Goal: Information Seeking & Learning: Check status

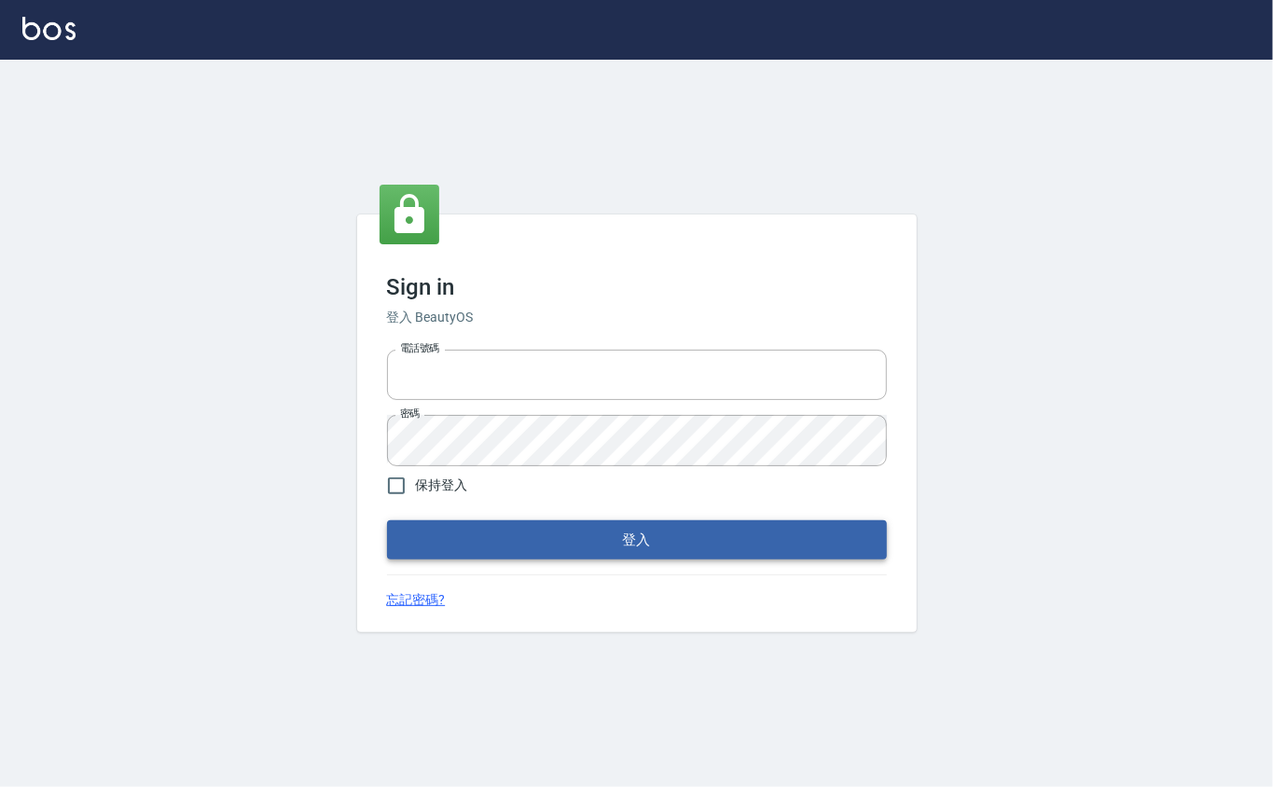
type input "0912271117"
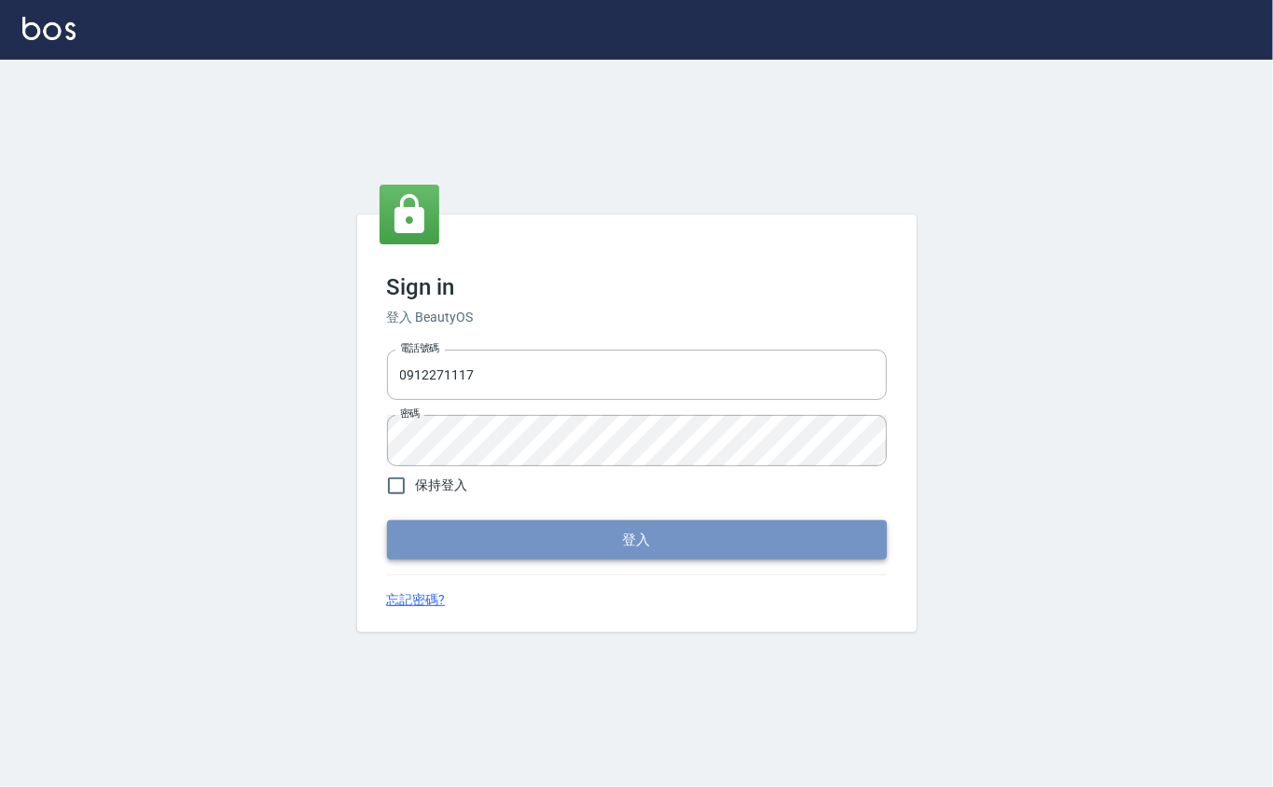
click at [691, 554] on button "登入" at bounding box center [637, 540] width 500 height 39
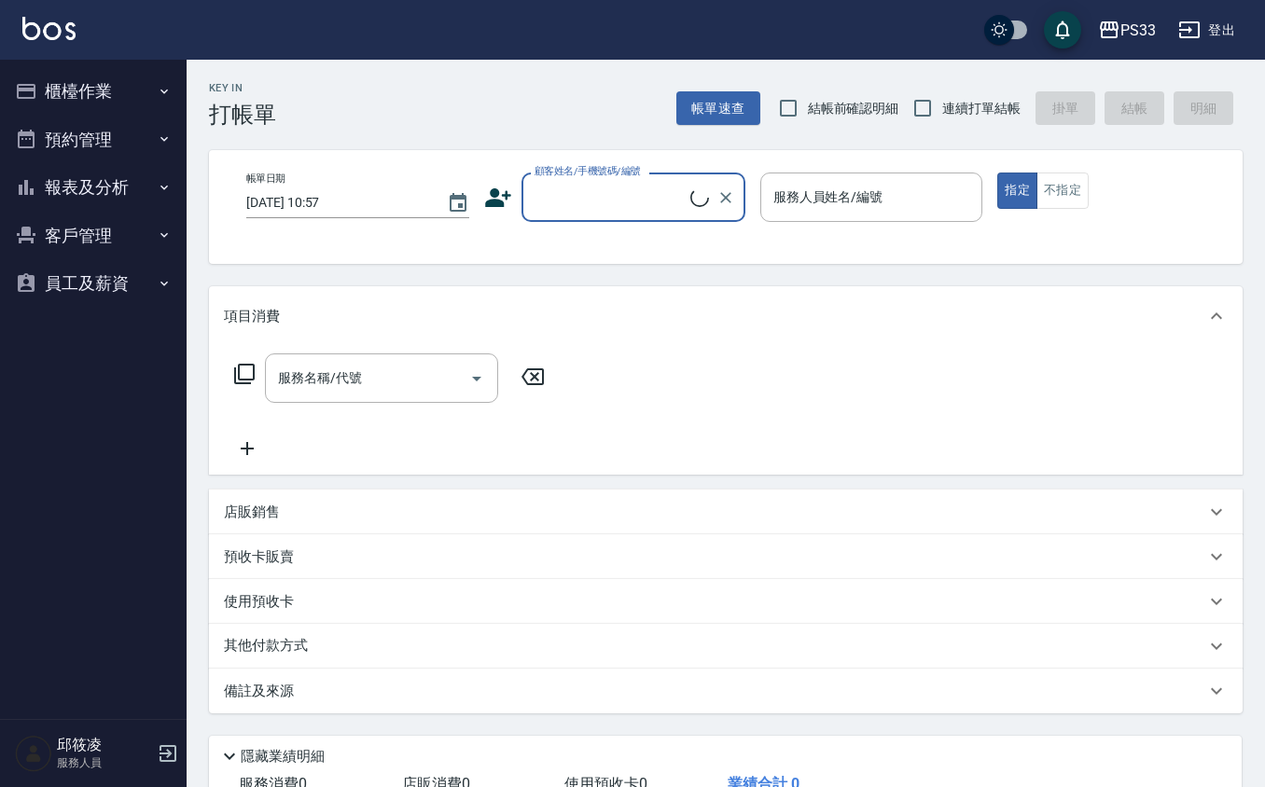
click at [159, 99] on button "櫃檯作業" at bounding box center [93, 91] width 172 height 49
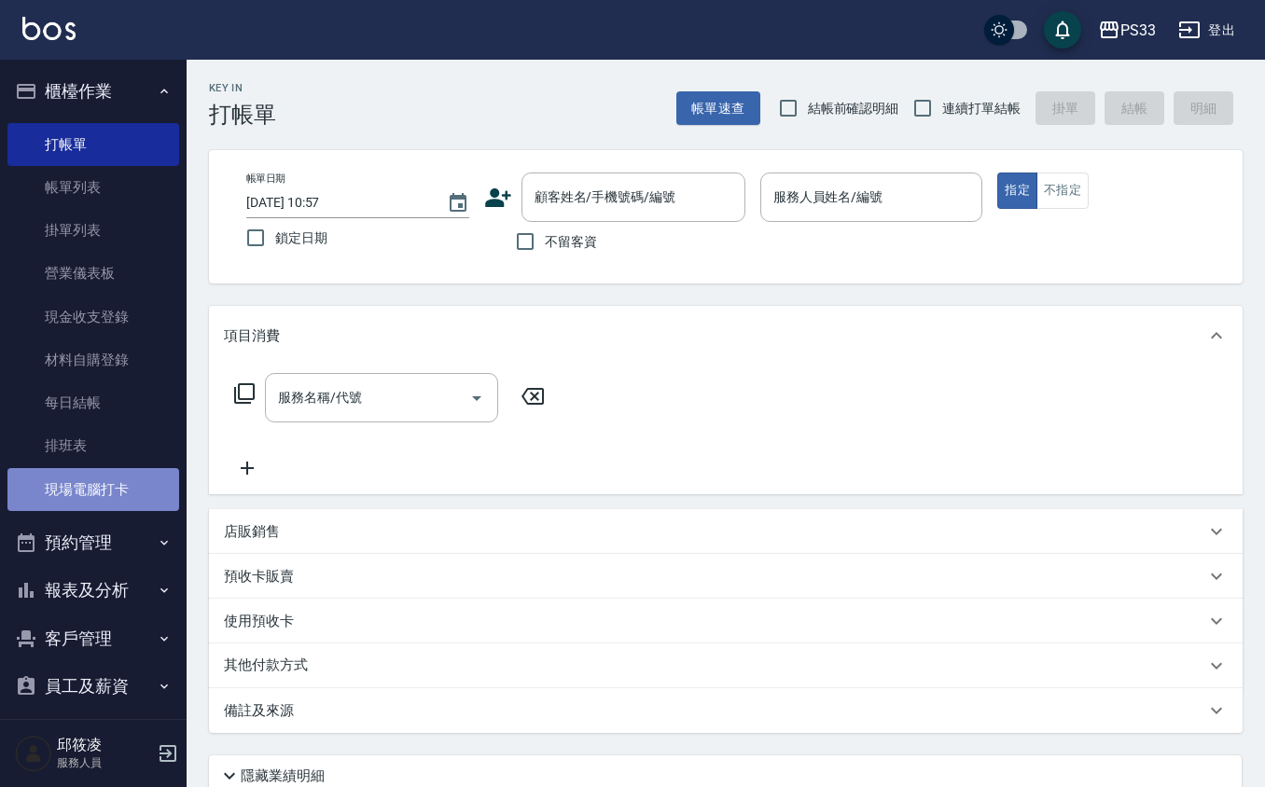
click at [109, 494] on link "現場電腦打卡" at bounding box center [93, 489] width 172 height 43
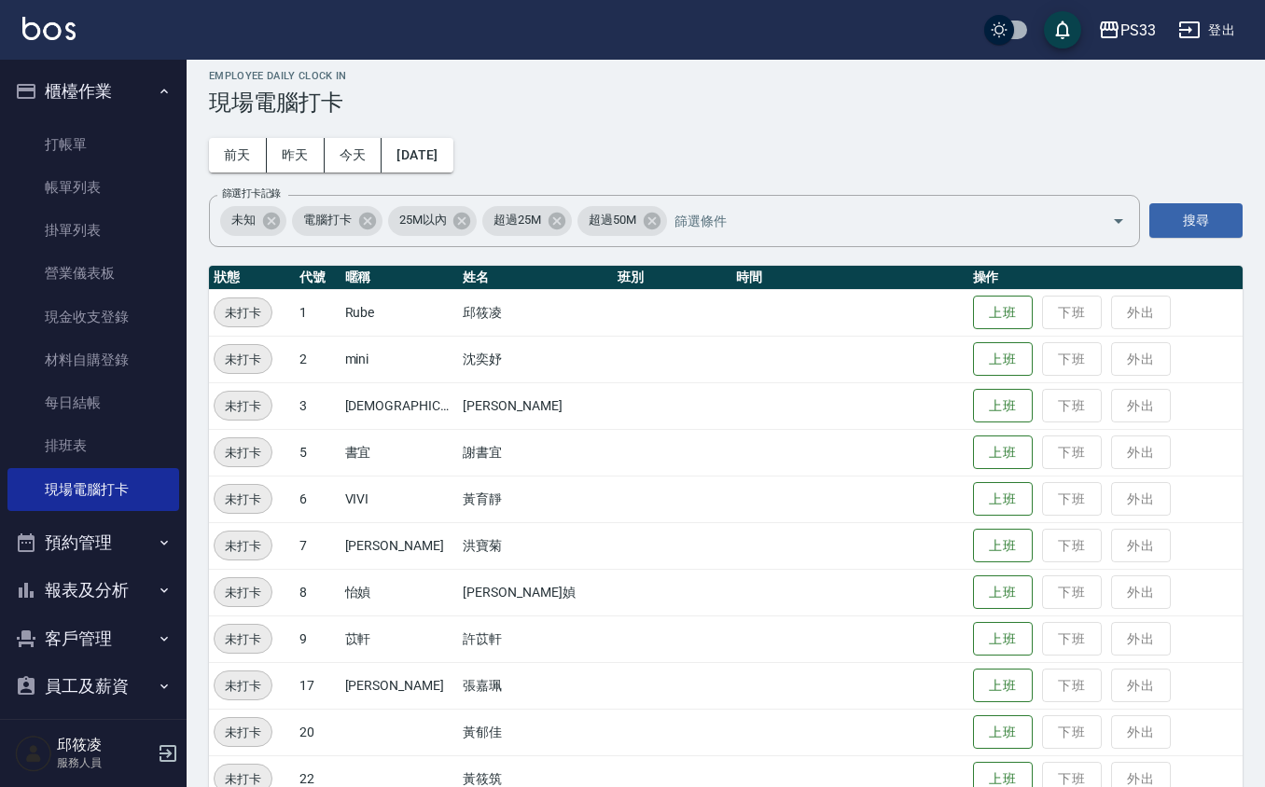
scroll to position [49, 0]
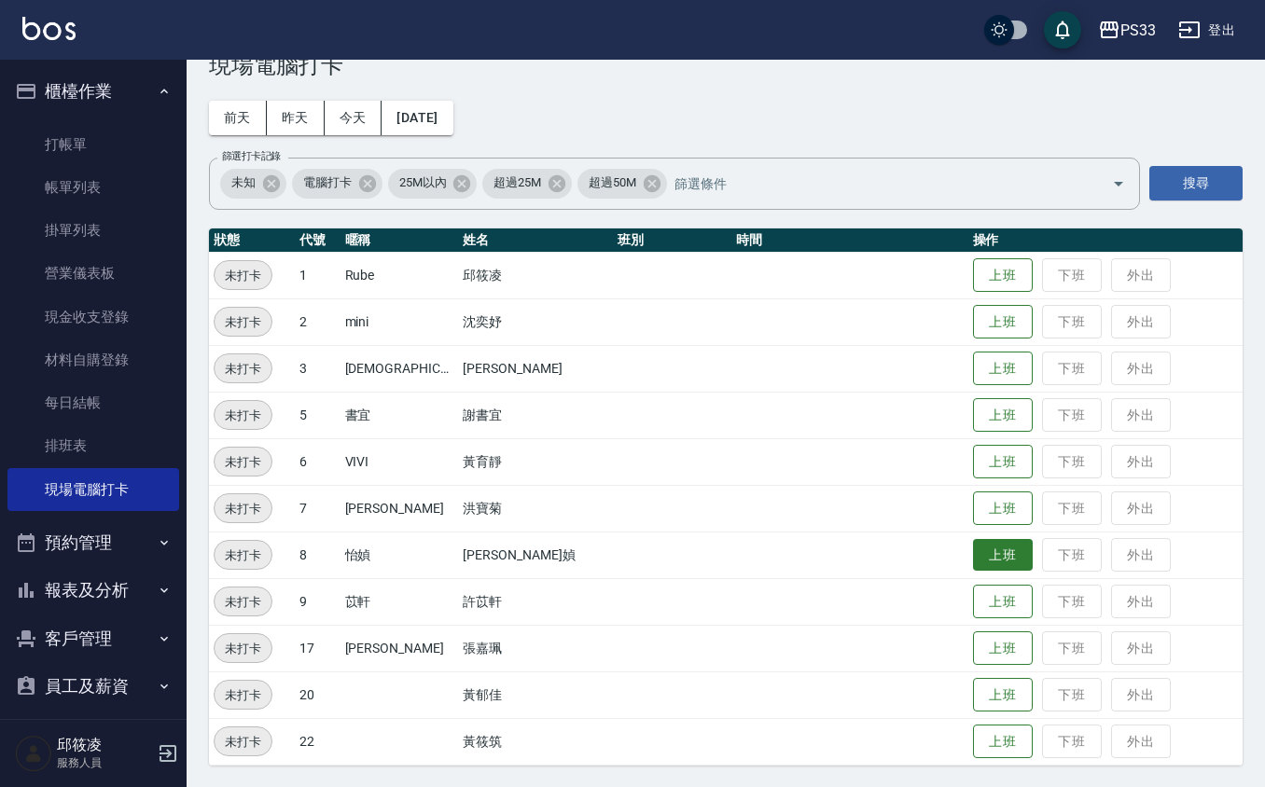
click at [976, 564] on button "上班" at bounding box center [1003, 555] width 60 height 33
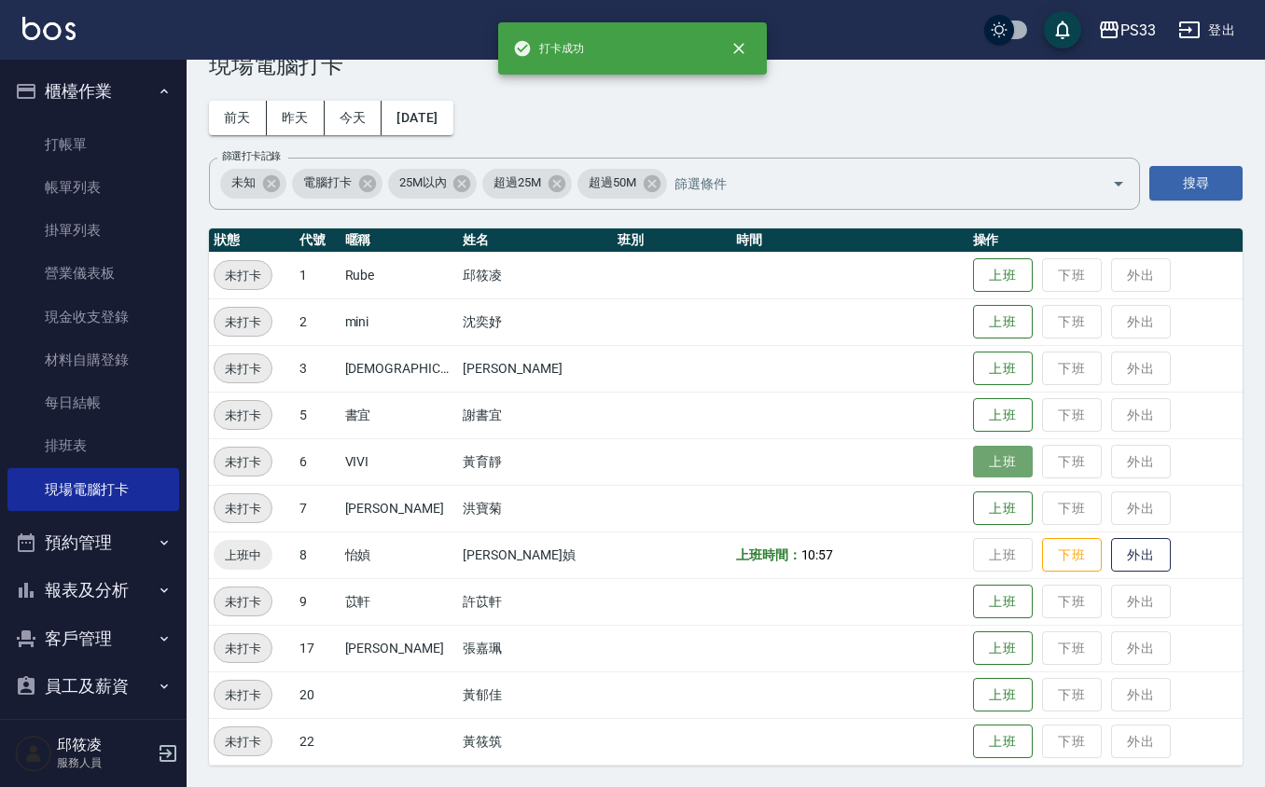
click at [973, 459] on button "上班" at bounding box center [1003, 462] width 60 height 33
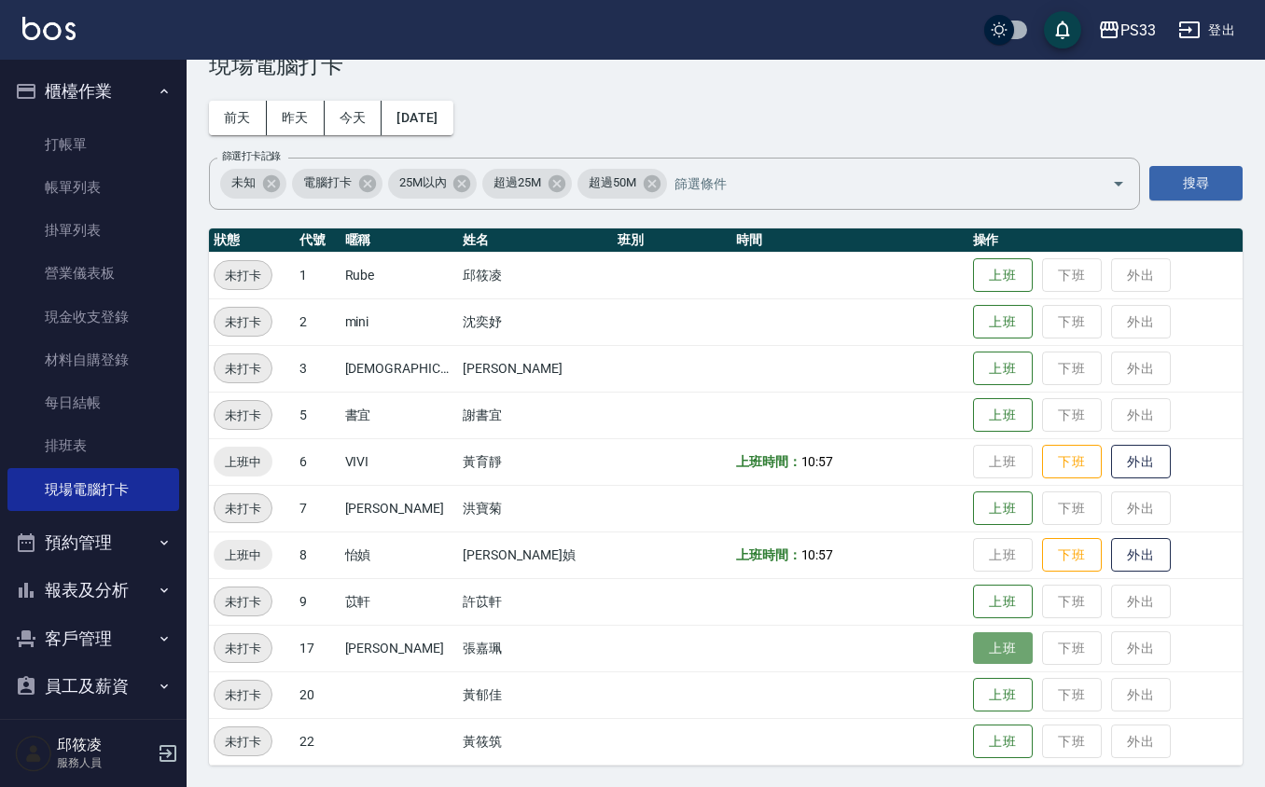
click at [982, 646] on button "上班" at bounding box center [1003, 649] width 60 height 33
click at [973, 329] on button "上班" at bounding box center [1003, 322] width 60 height 33
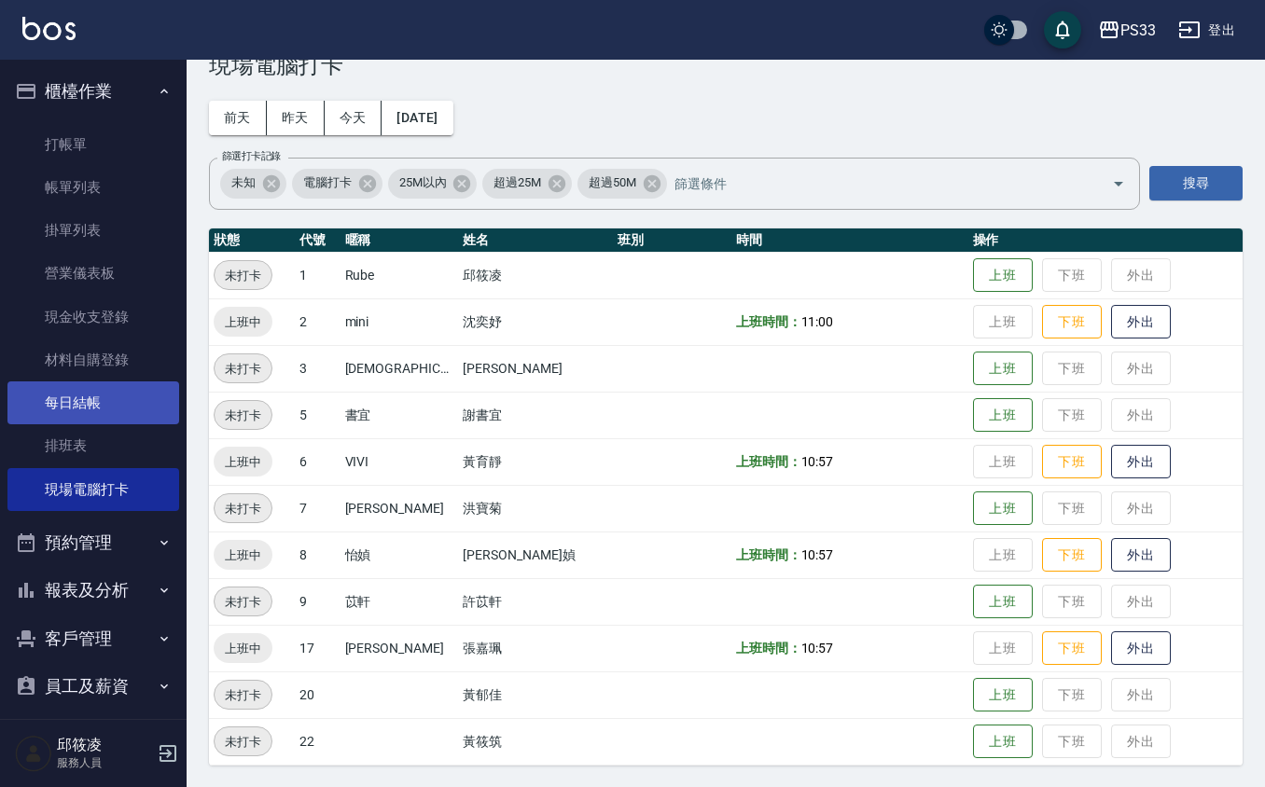
scroll to position [13, 0]
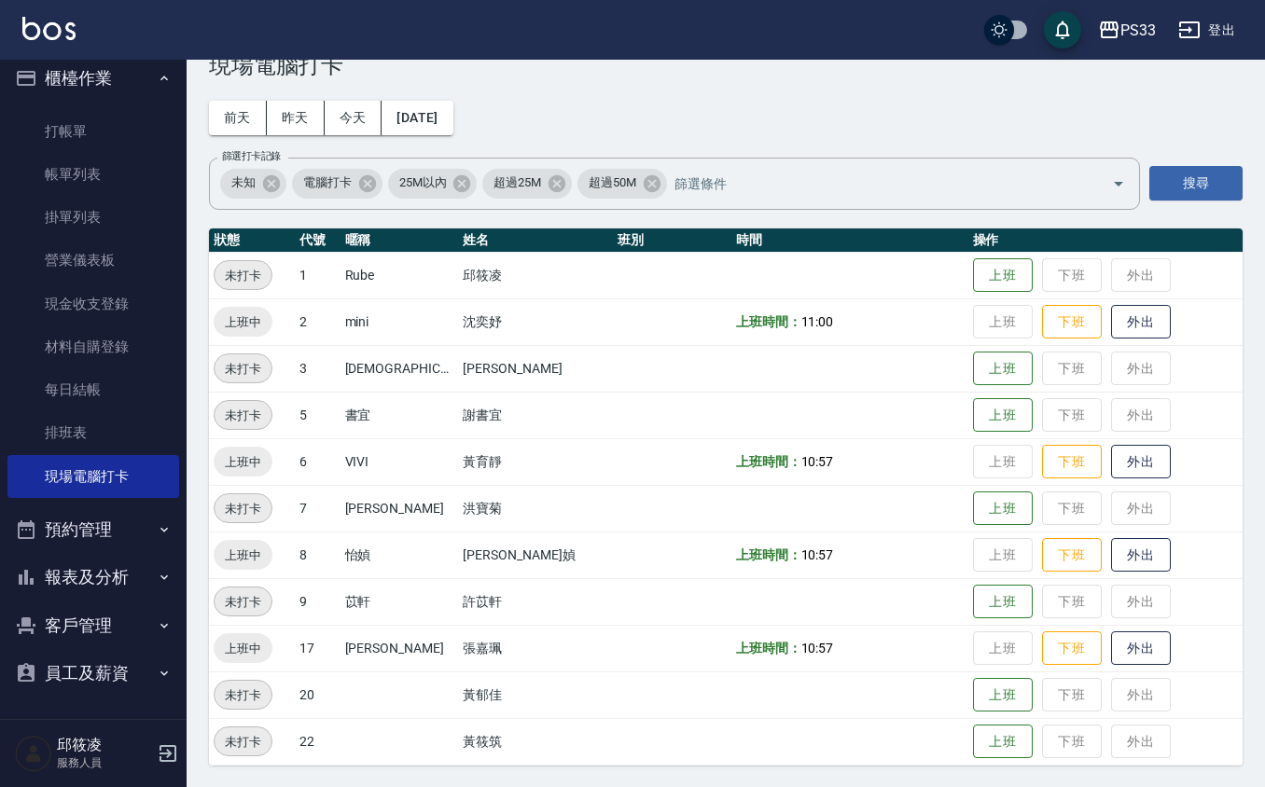
click at [120, 577] on button "報表及分析" at bounding box center [93, 577] width 172 height 49
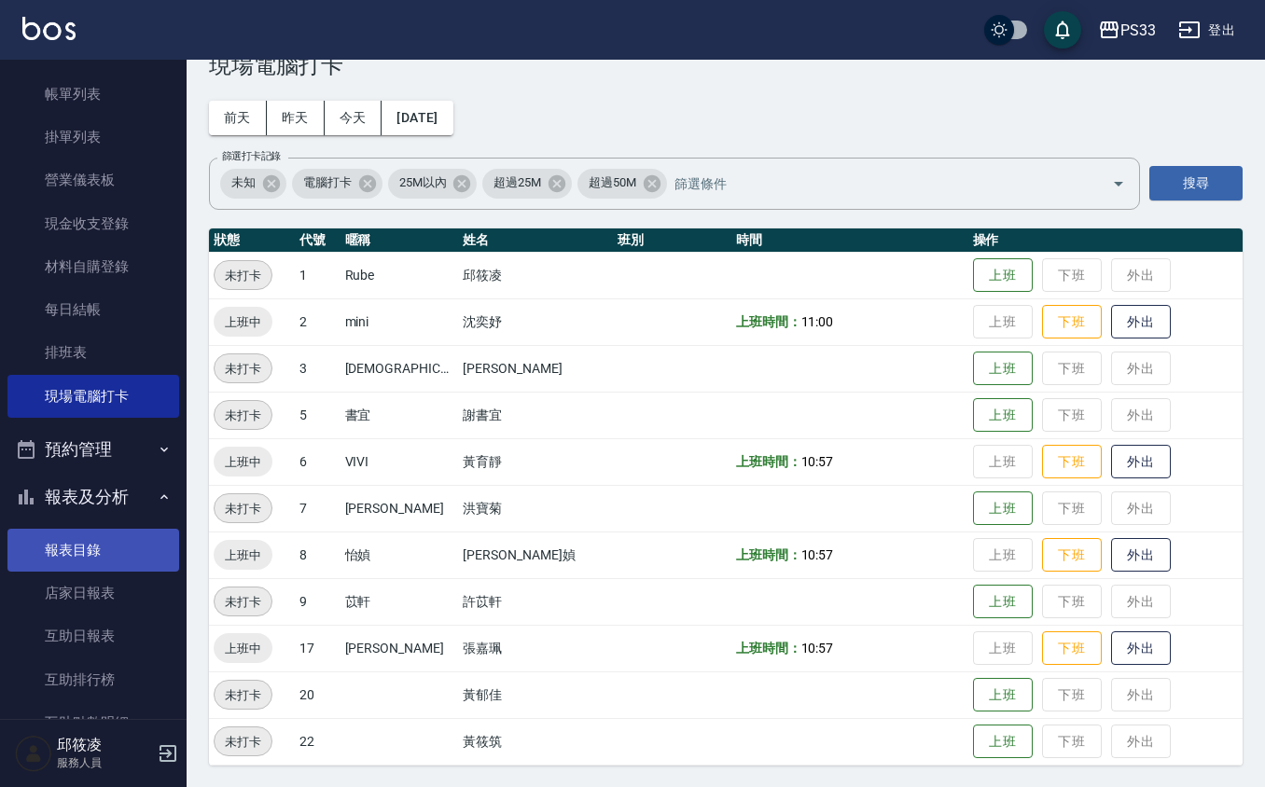
scroll to position [138, 0]
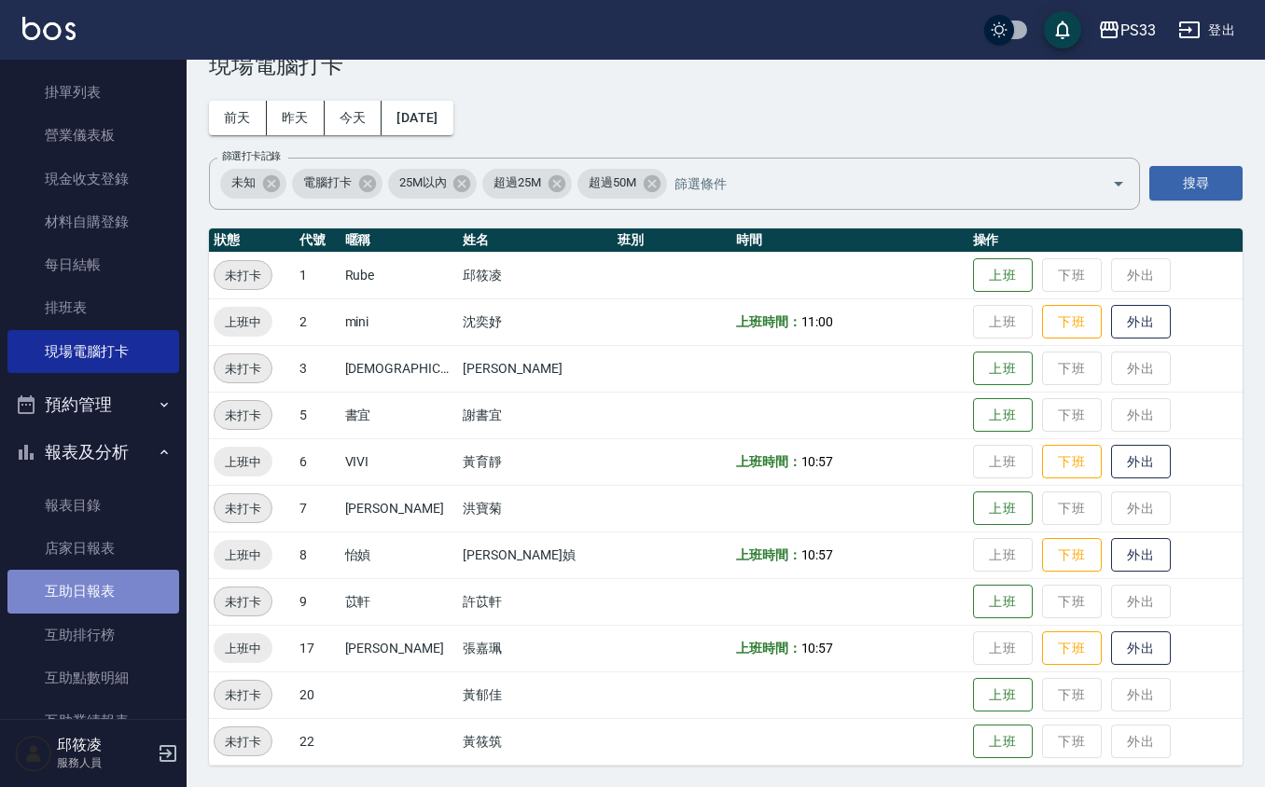
click at [108, 608] on link "互助日報表" at bounding box center [93, 591] width 172 height 43
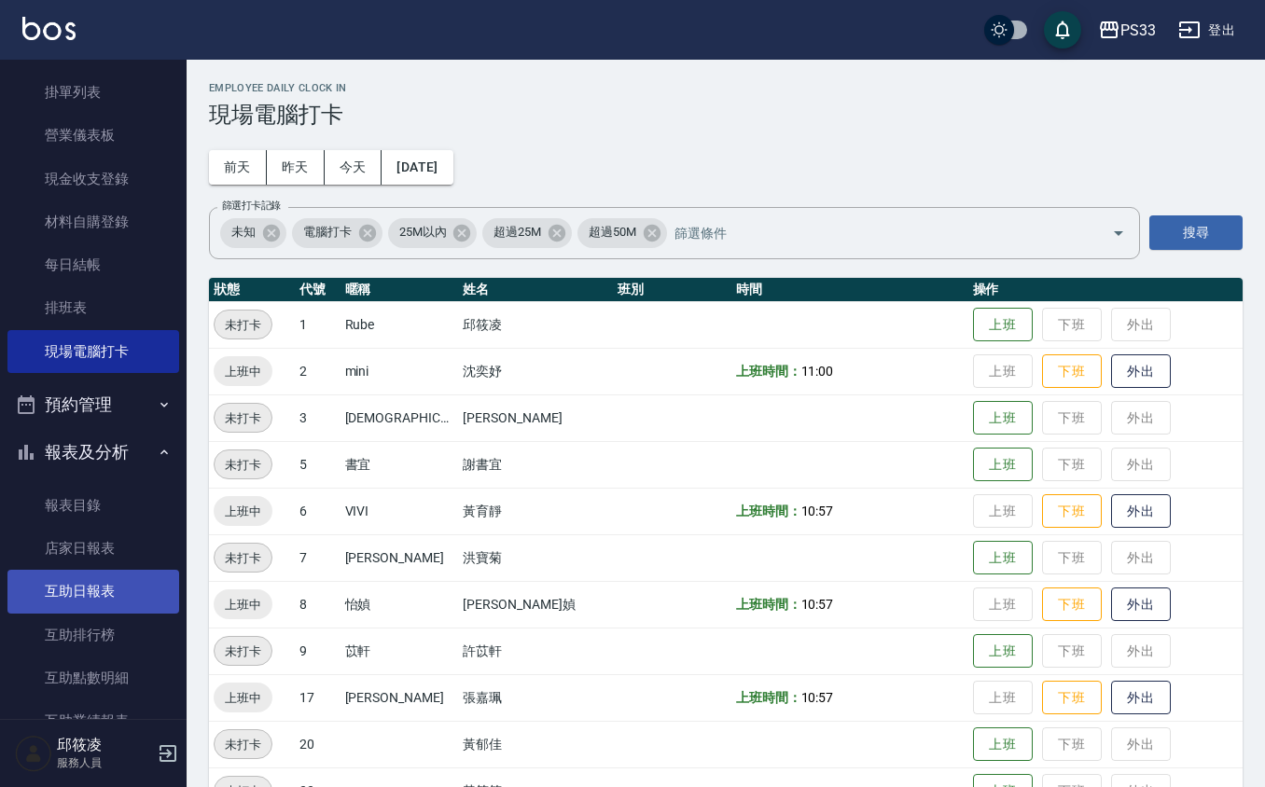
click at [110, 579] on link "互助日報表" at bounding box center [93, 591] width 172 height 43
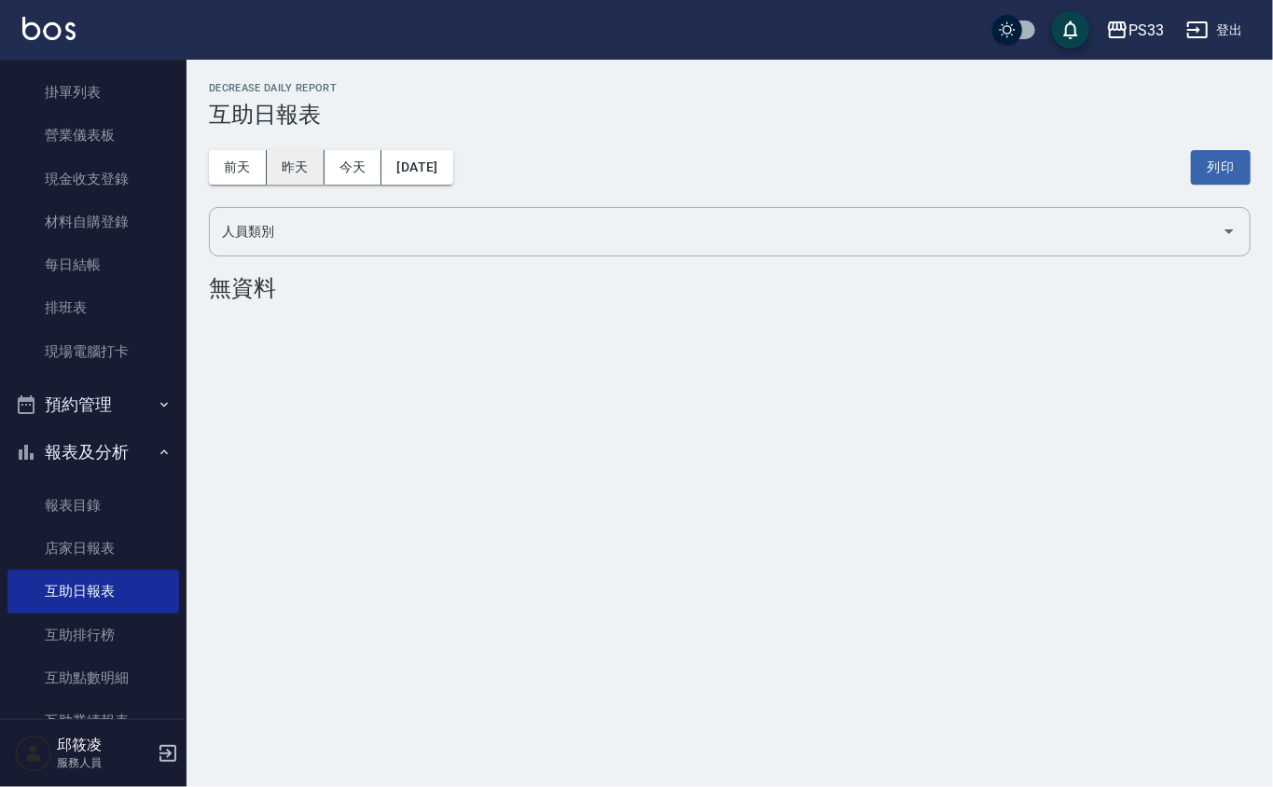
click at [306, 165] on button "昨天" at bounding box center [296, 167] width 58 height 35
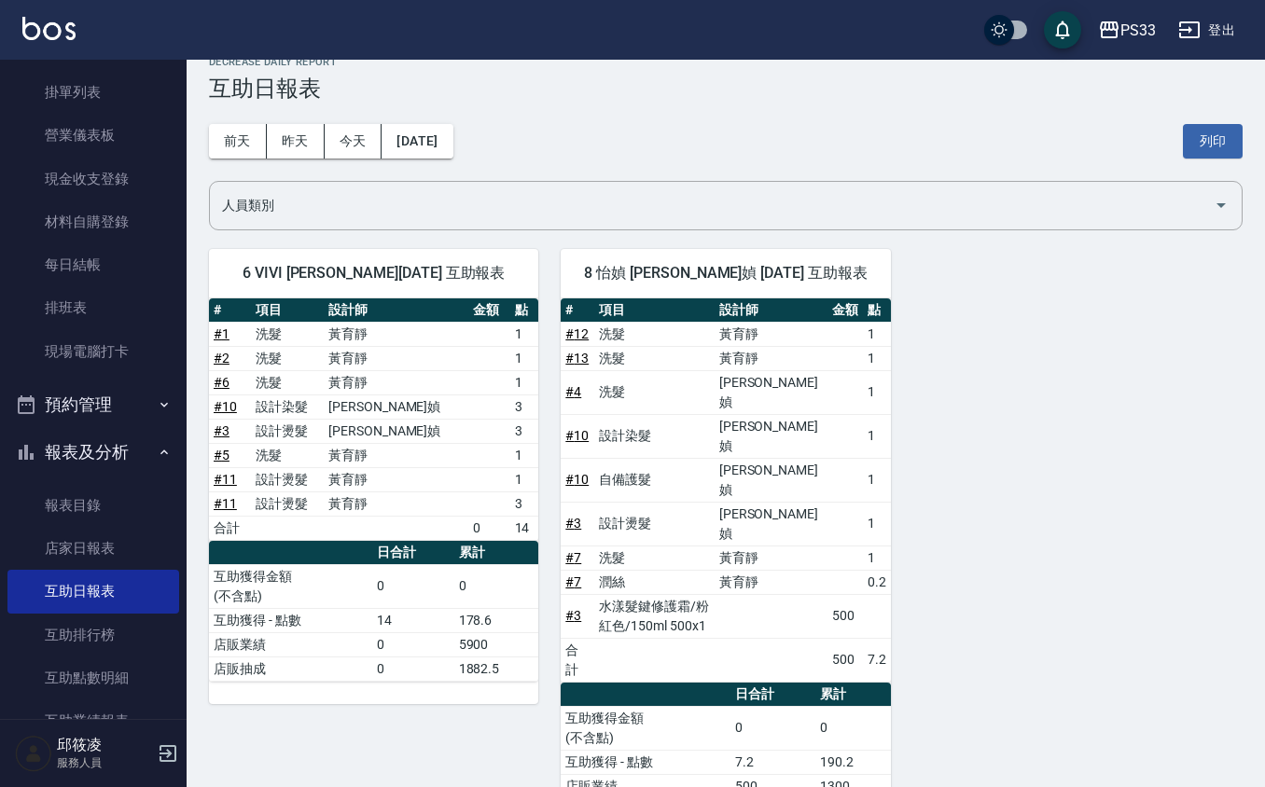
scroll to position [34, 0]
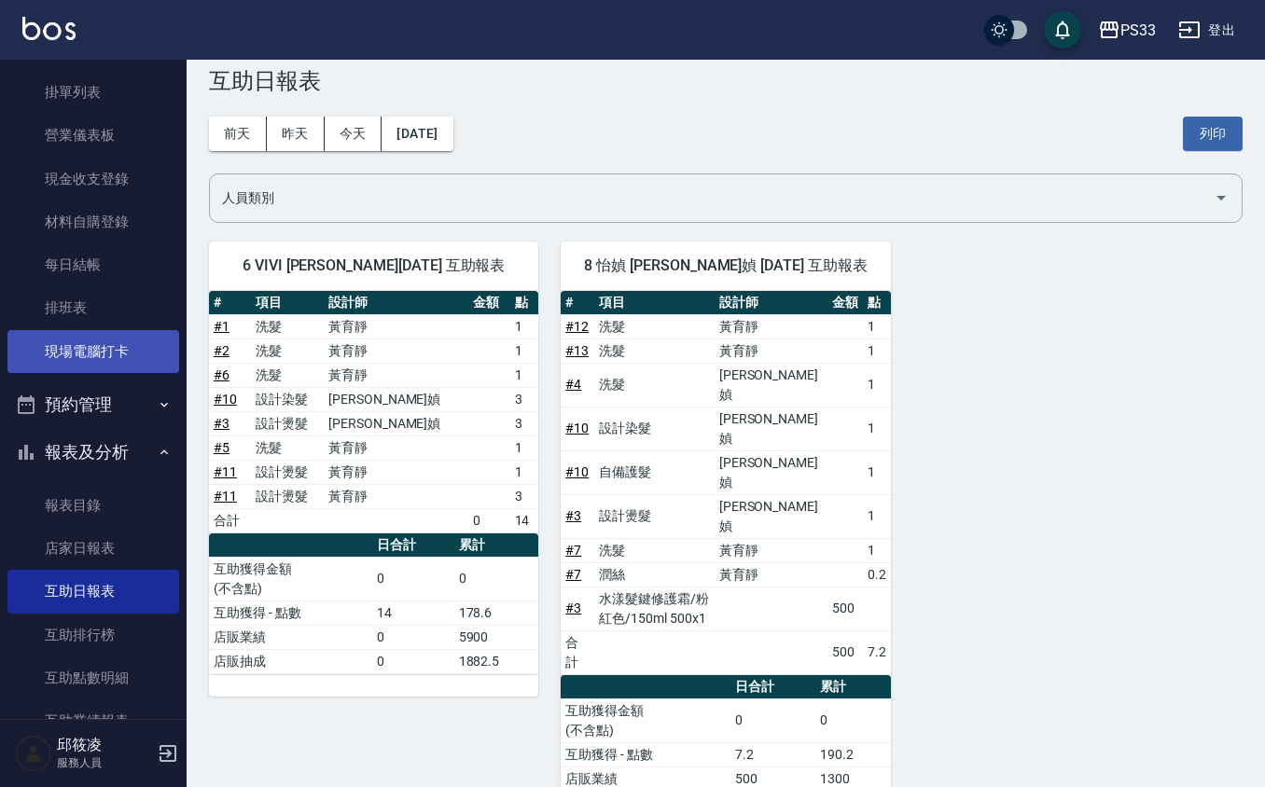
click at [132, 332] on link "現場電腦打卡" at bounding box center [93, 351] width 172 height 43
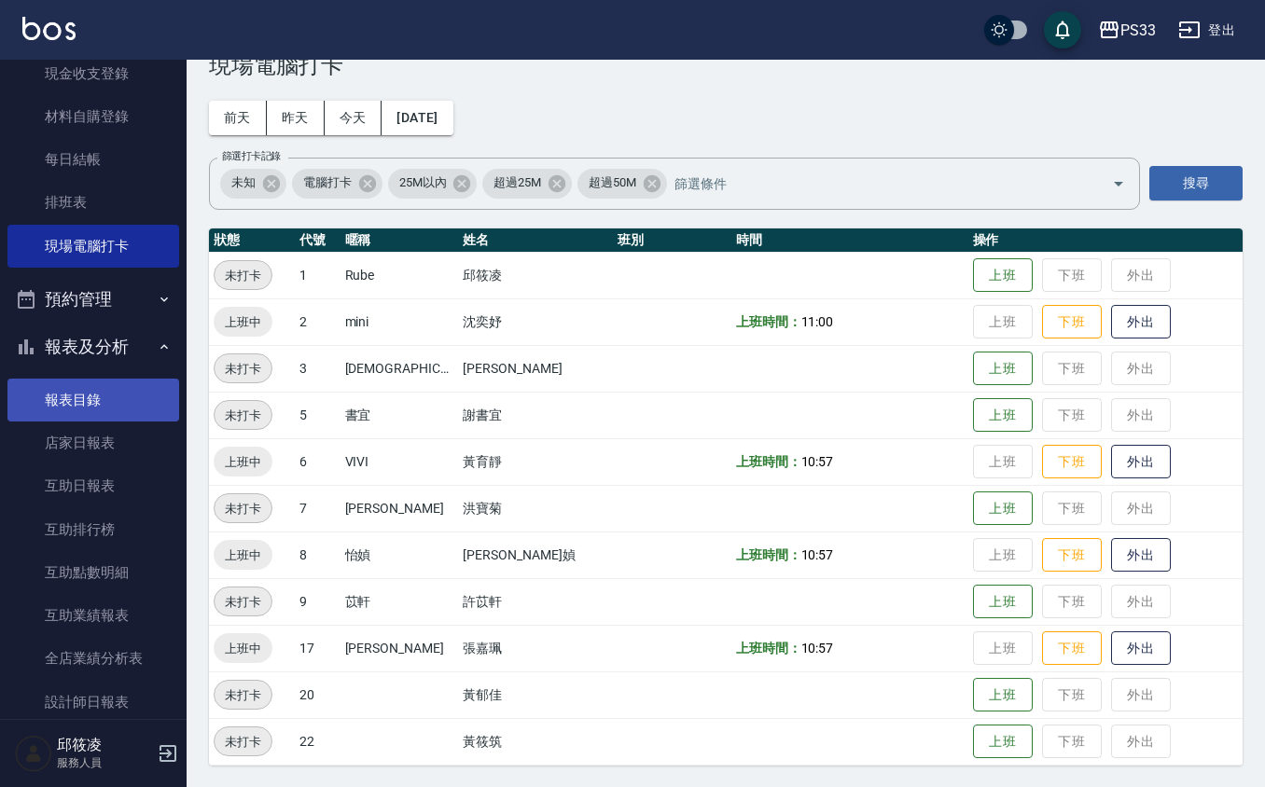
scroll to position [248, 0]
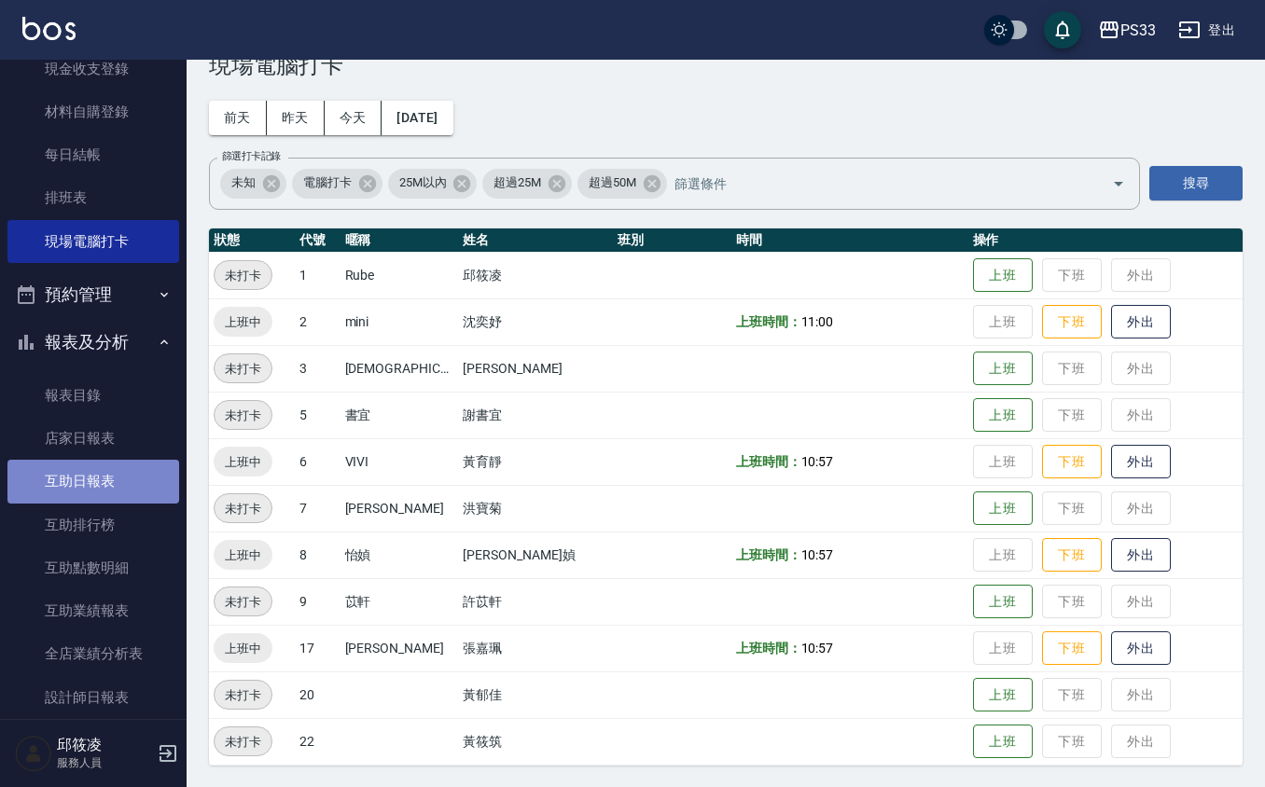
click at [98, 482] on link "互助日報表" at bounding box center [93, 481] width 172 height 43
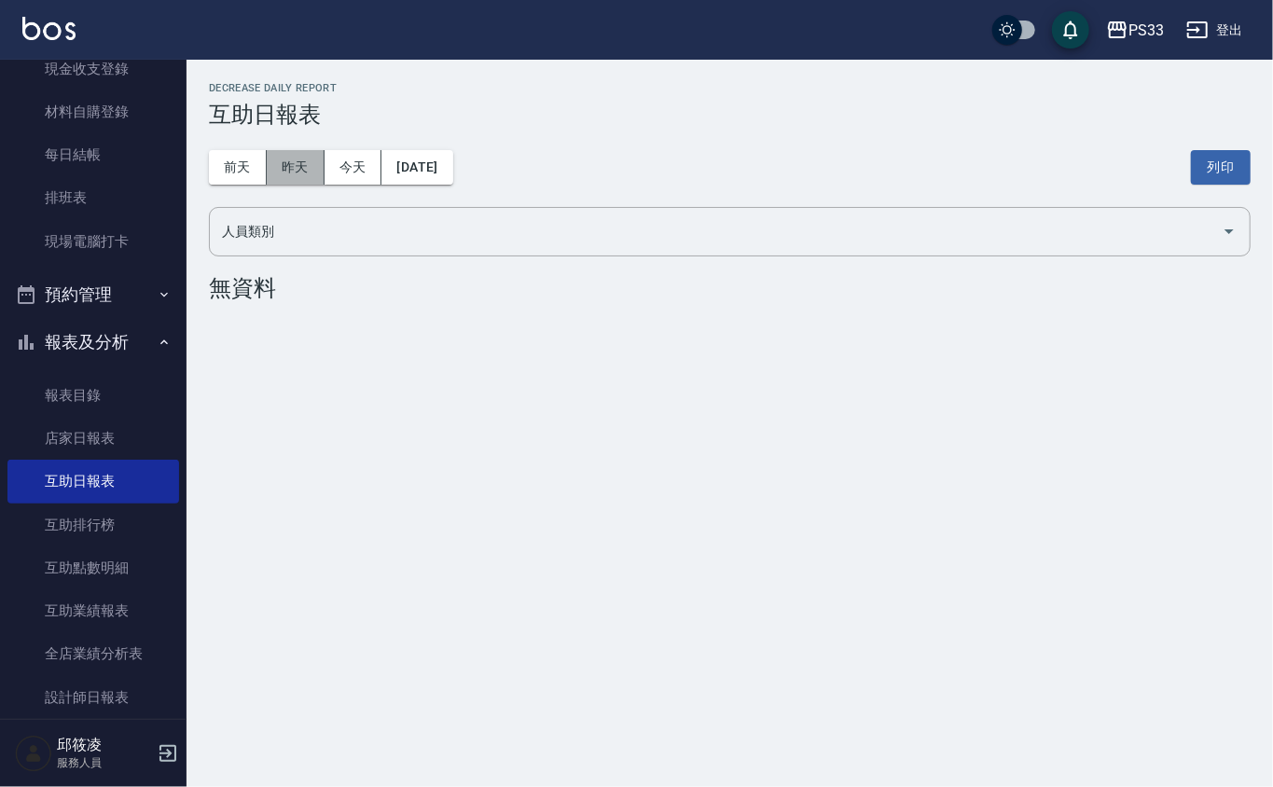
click at [310, 150] on button "昨天" at bounding box center [296, 167] width 58 height 35
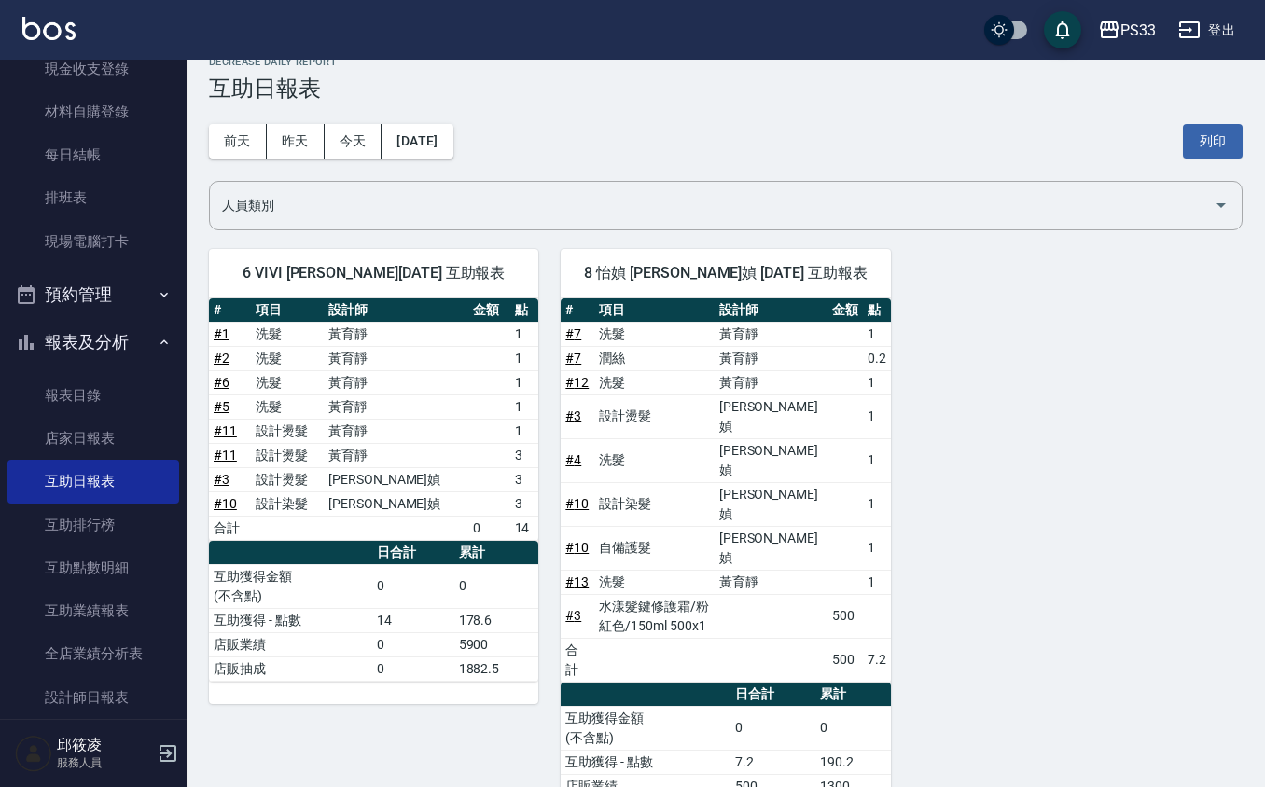
scroll to position [34, 0]
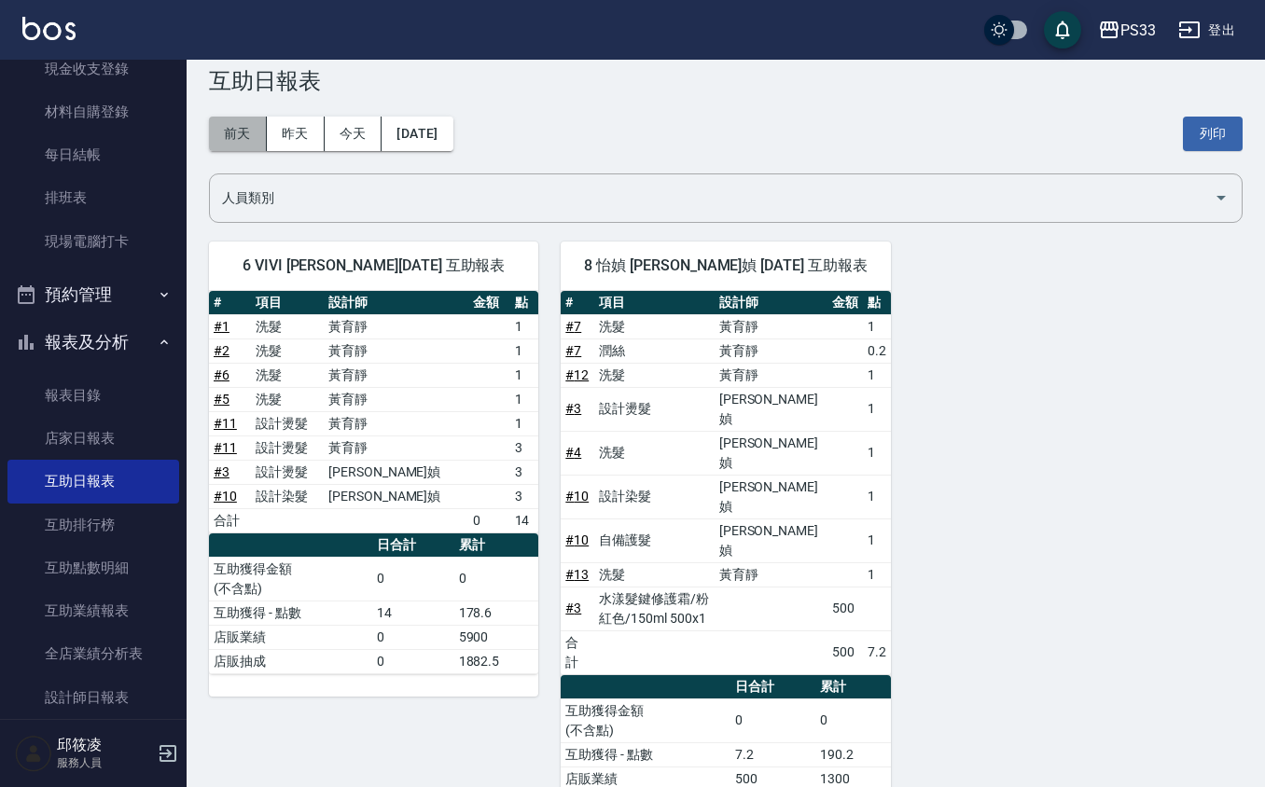
click at [241, 123] on button "前天" at bounding box center [238, 134] width 58 height 35
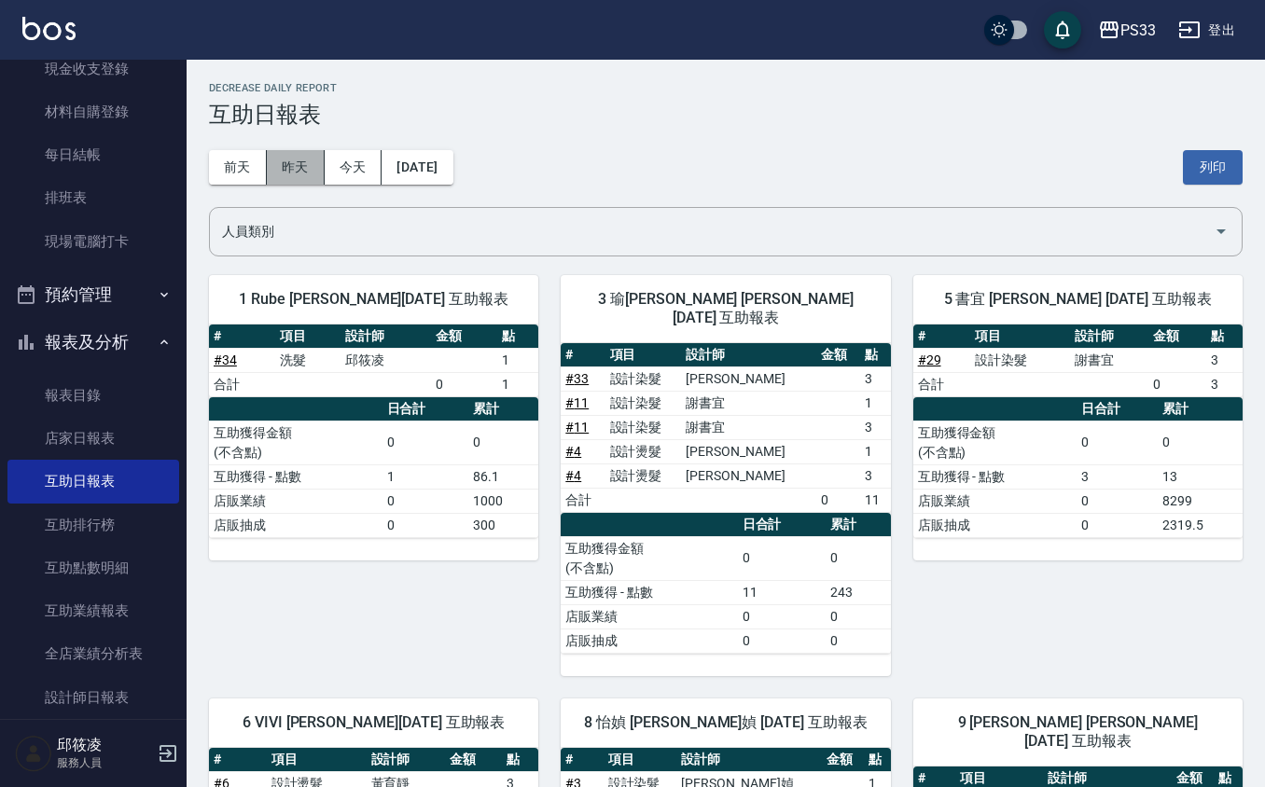
click at [282, 162] on button "昨天" at bounding box center [296, 167] width 58 height 35
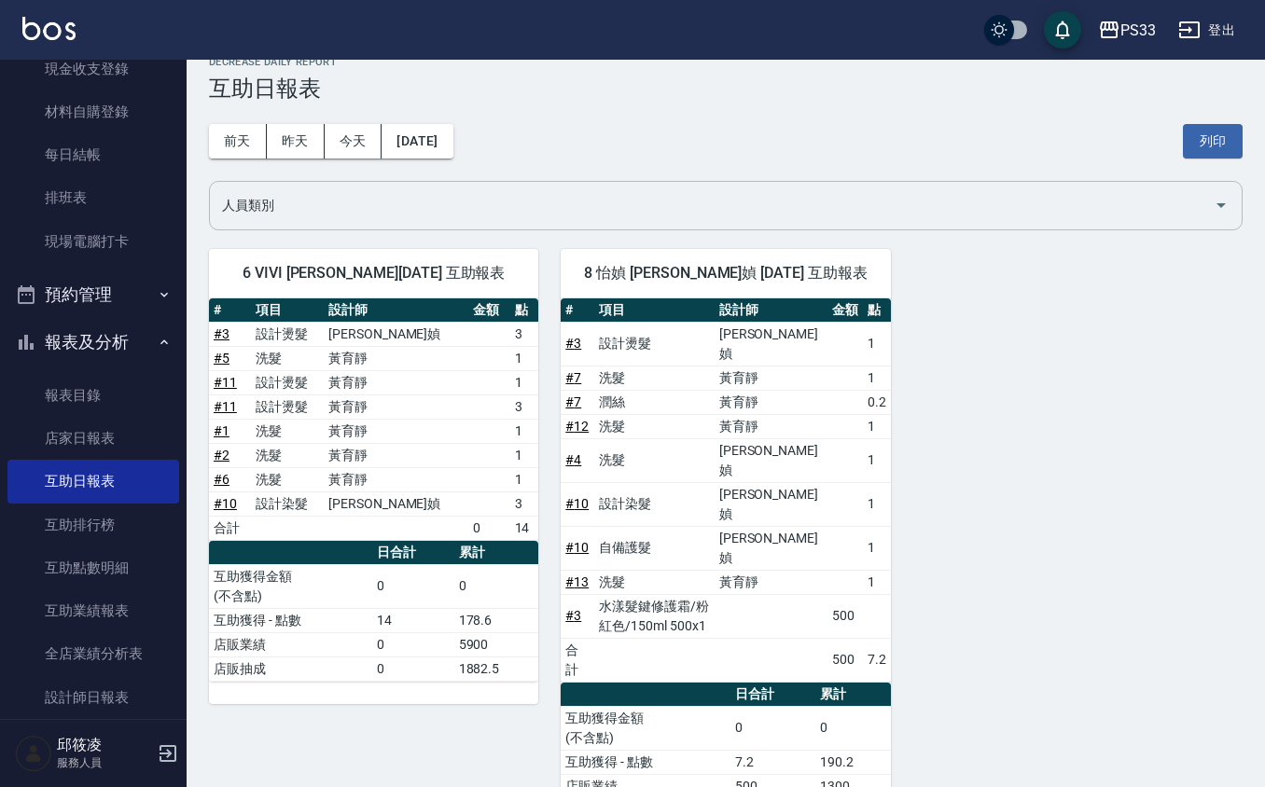
scroll to position [34, 0]
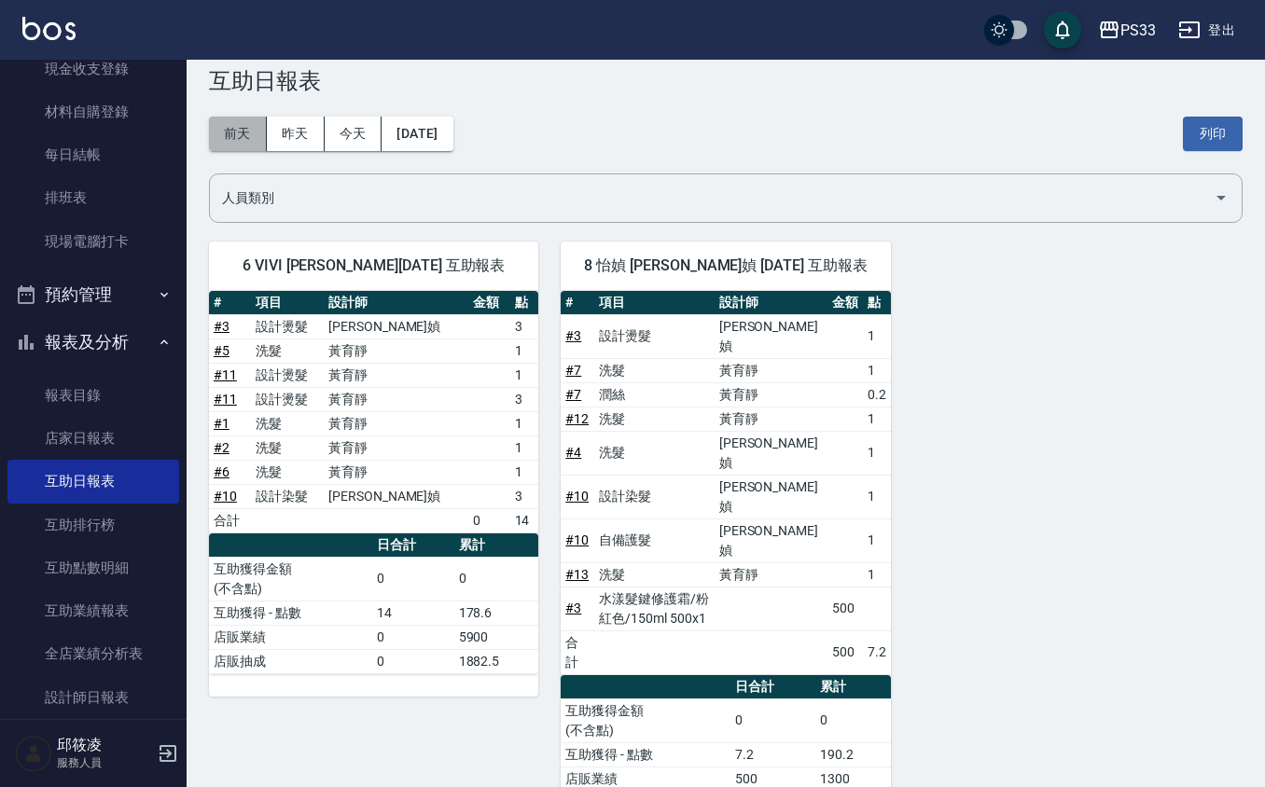
click at [241, 127] on button "前天" at bounding box center [238, 134] width 58 height 35
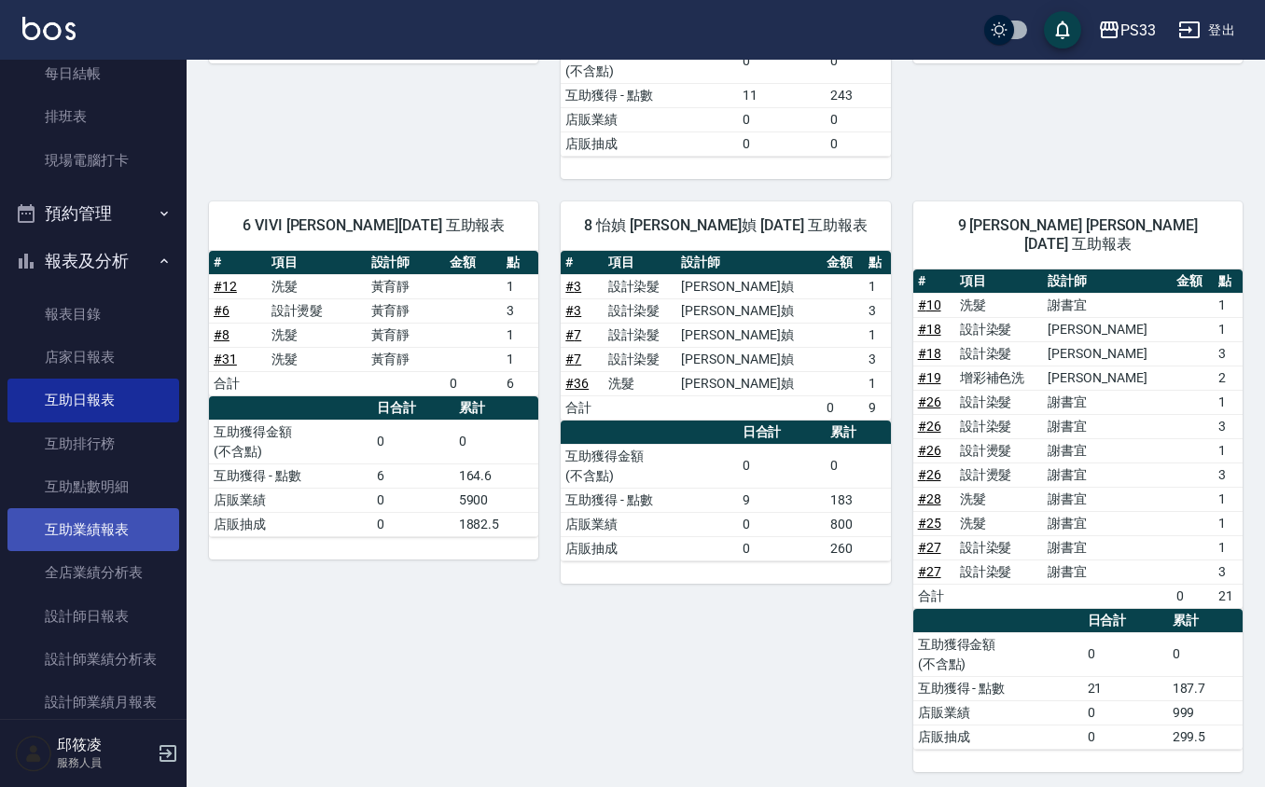
scroll to position [373, 0]
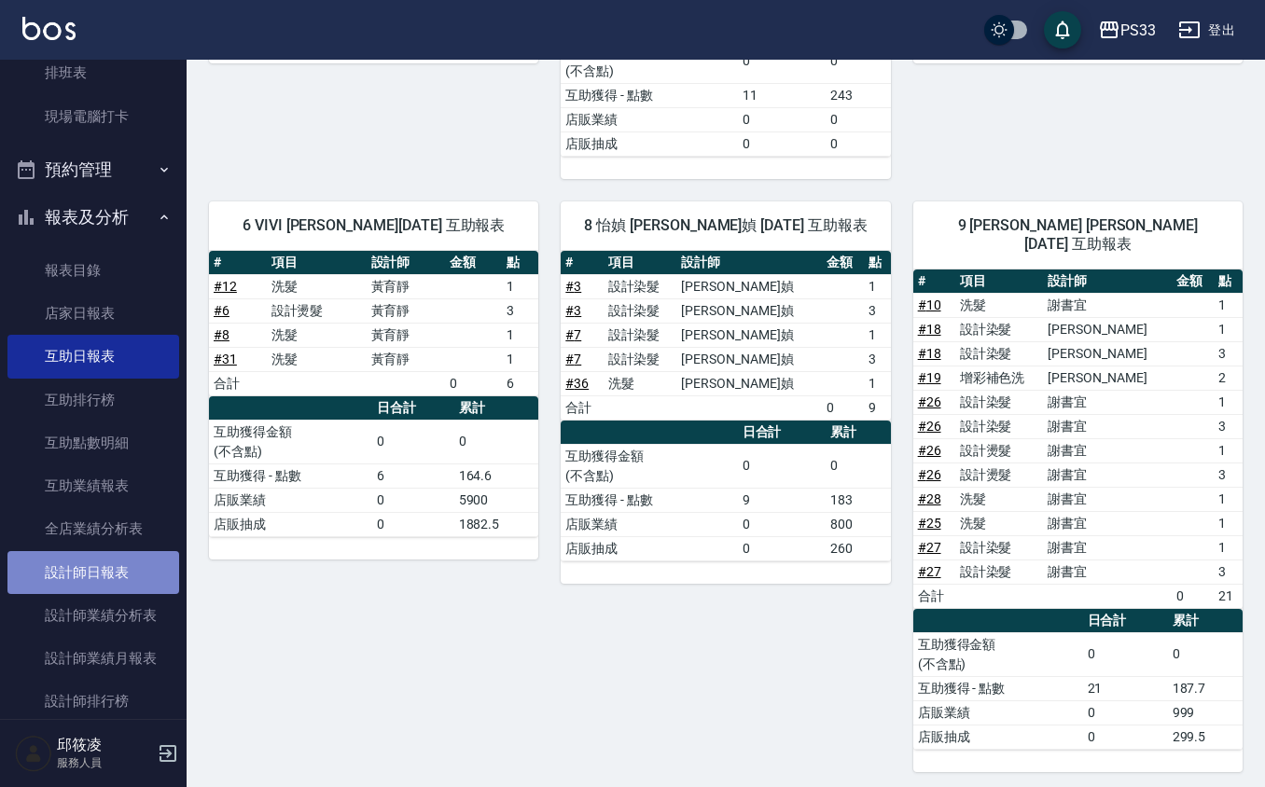
click at [109, 567] on link "設計師日報表" at bounding box center [93, 572] width 172 height 43
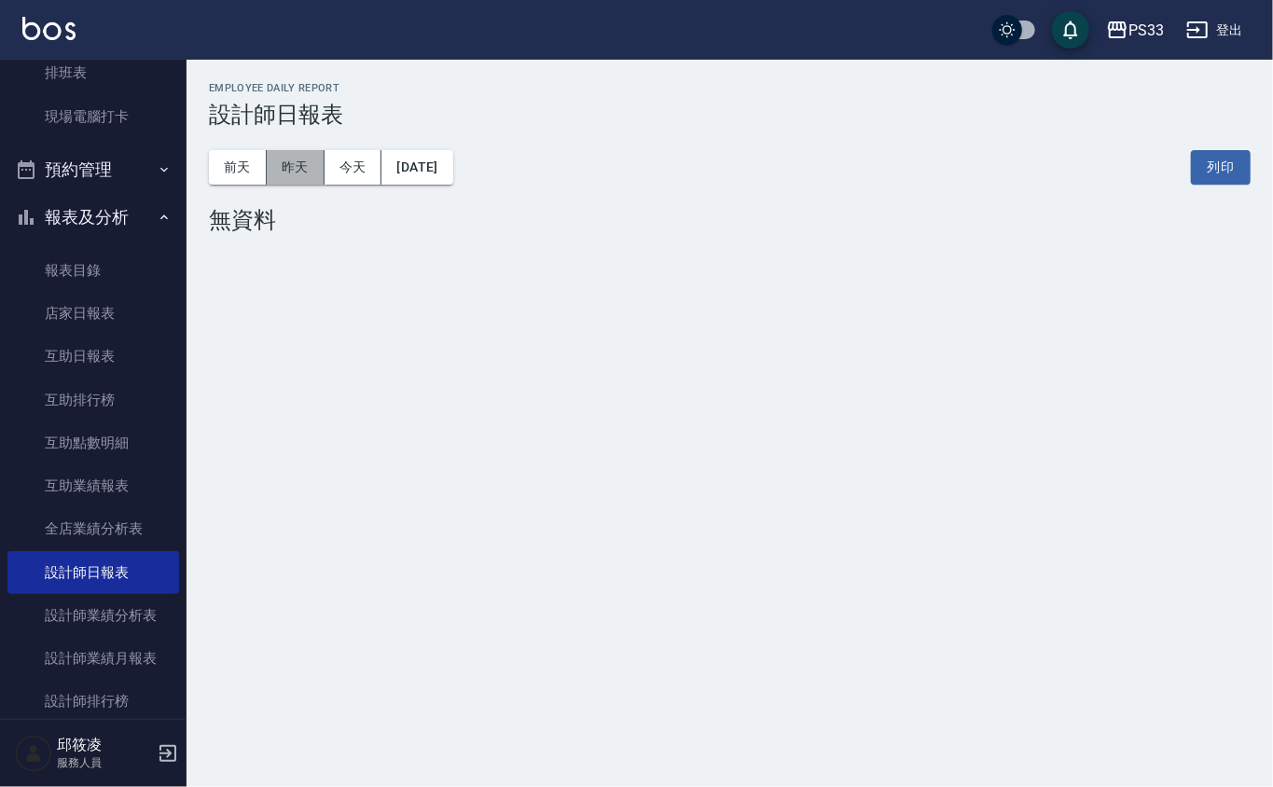
click at [295, 164] on button "昨天" at bounding box center [296, 167] width 58 height 35
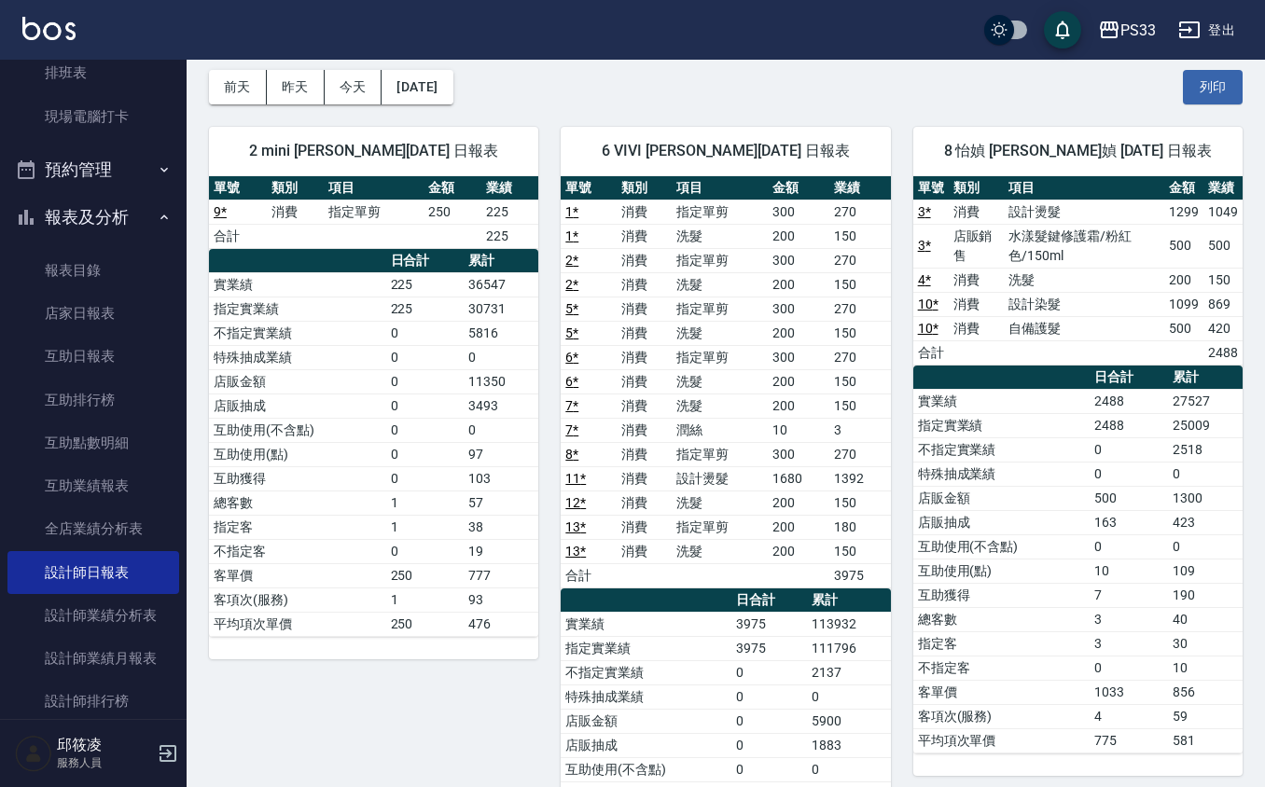
scroll to position [124, 0]
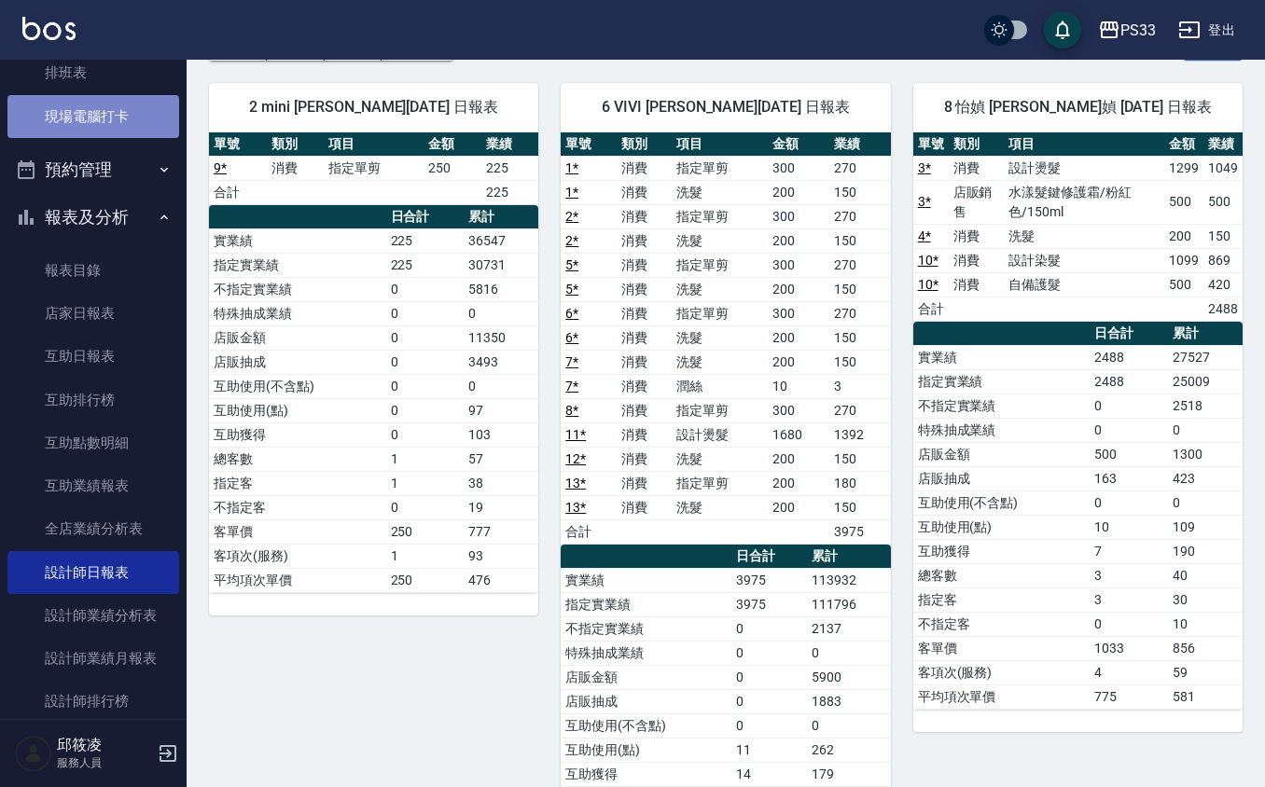
click at [125, 120] on link "現場電腦打卡" at bounding box center [93, 116] width 172 height 43
